Goal: Contribute content

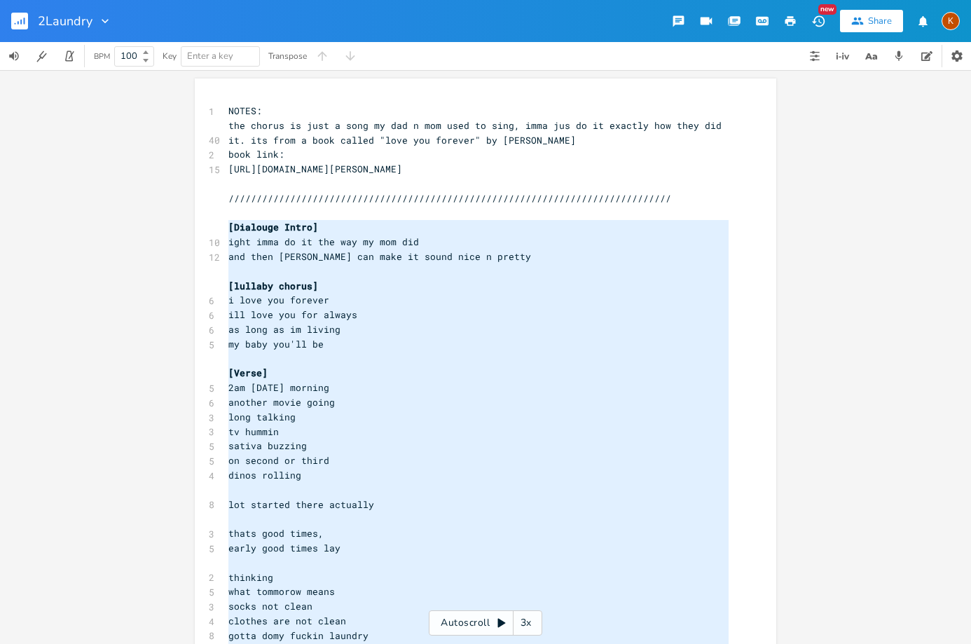
scroll to position [2941, 0]
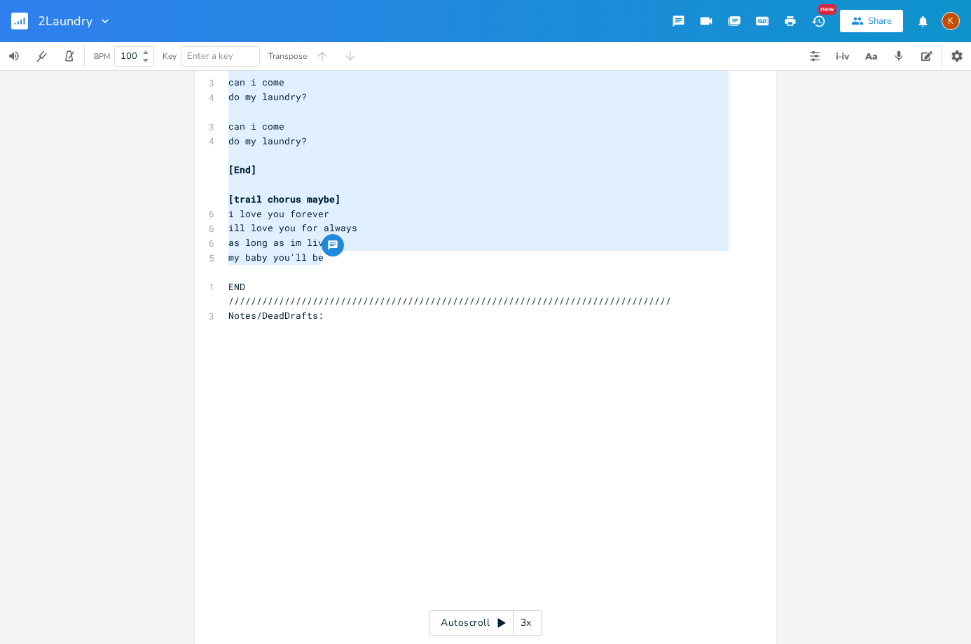
click at [13, 16] on rect "button" at bounding box center [19, 21] width 17 height 17
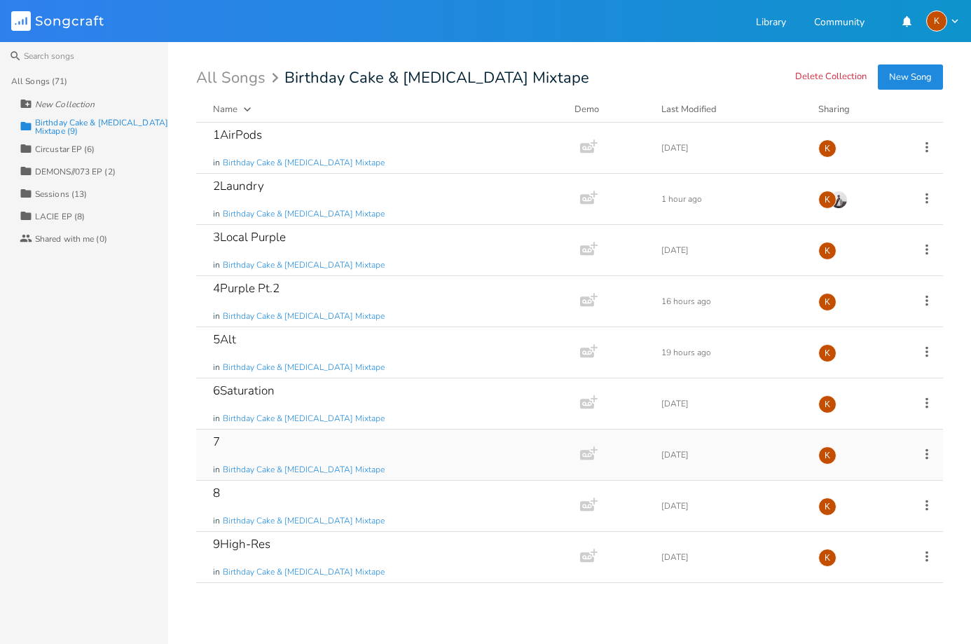
click at [373, 451] on div "7 in Birthday Cake & [MEDICAL_DATA] Mixtape" at bounding box center [385, 454] width 345 height 50
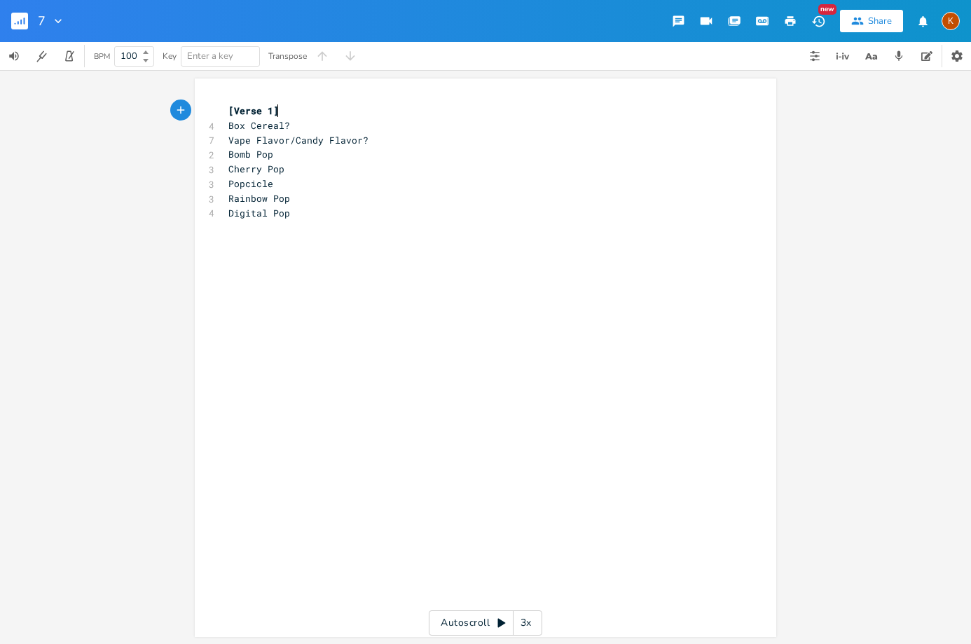
click at [333, 243] on div "xxxxxxxxxx [Verse 1] 4 Box Cereal? 7 Vape Flavor/Candy Flavor? 2 Bomb Pop 3 Che…" at bounding box center [495, 371] width 541 height 540
type textarea "electric cherr"
type textarea "a"
type textarea "acid cheryy"
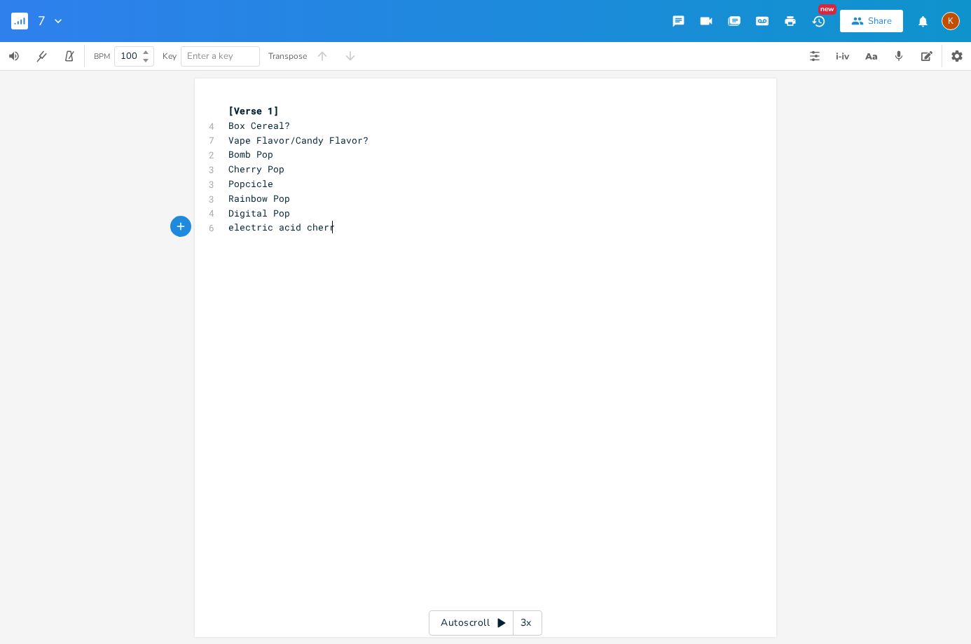
type textarea "ruy"
type textarea "y"
type textarea "elec"
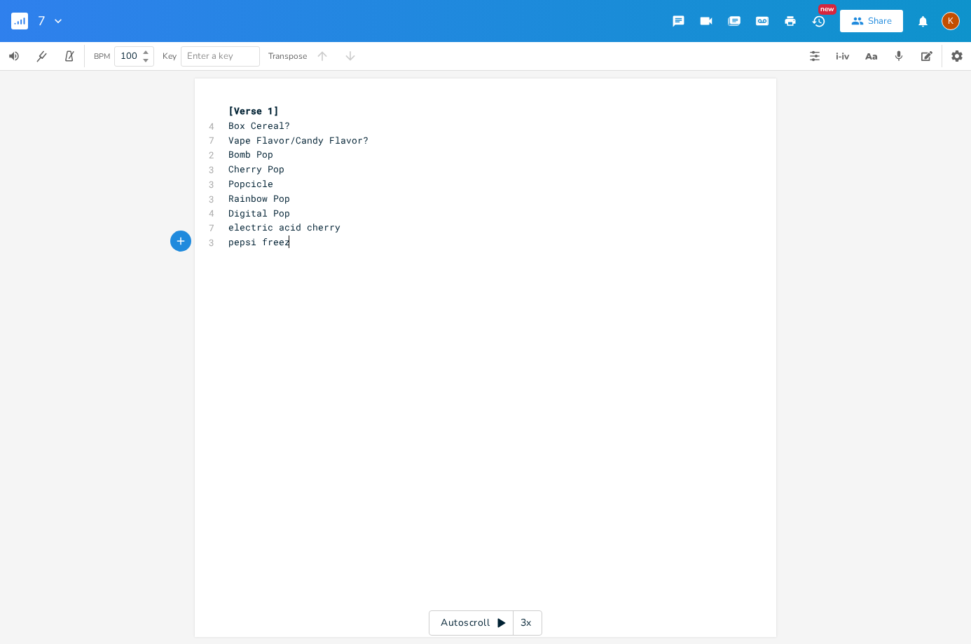
type textarea "pepsi freeze"
type textarea "electric freeze"
click at [15, 17] on rect "button" at bounding box center [19, 21] width 17 height 17
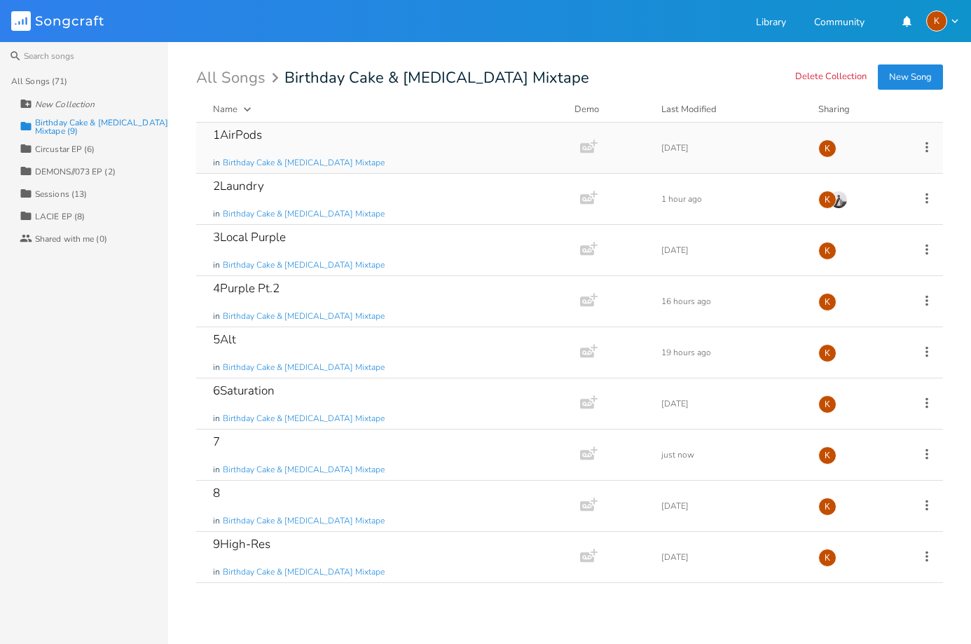
click at [924, 146] on icon at bounding box center [926, 146] width 15 height 15
